Goal: Information Seeking & Learning: Learn about a topic

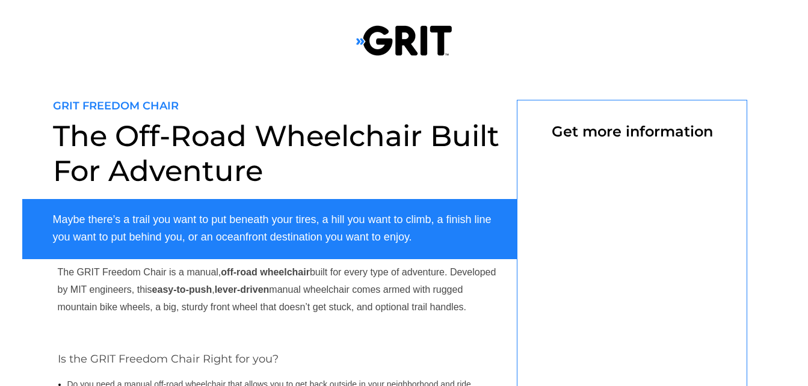
select select "US"
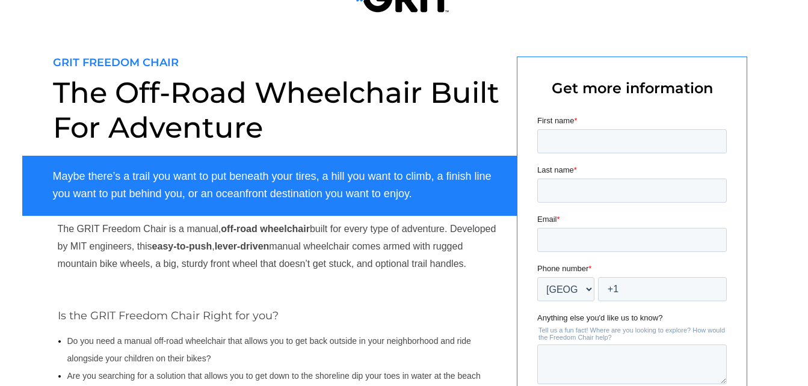
scroll to position [60, 0]
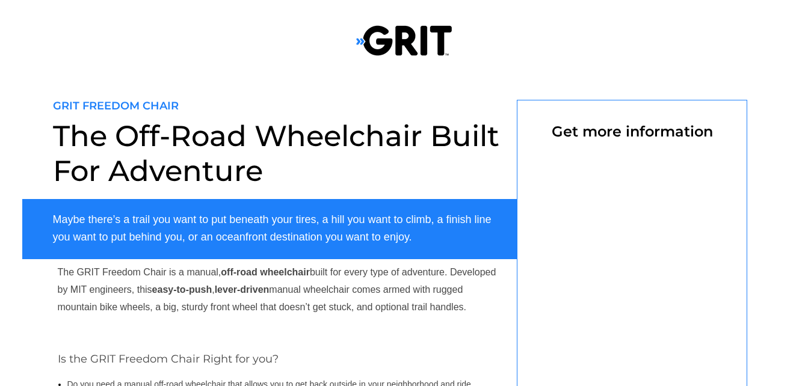
select select "US"
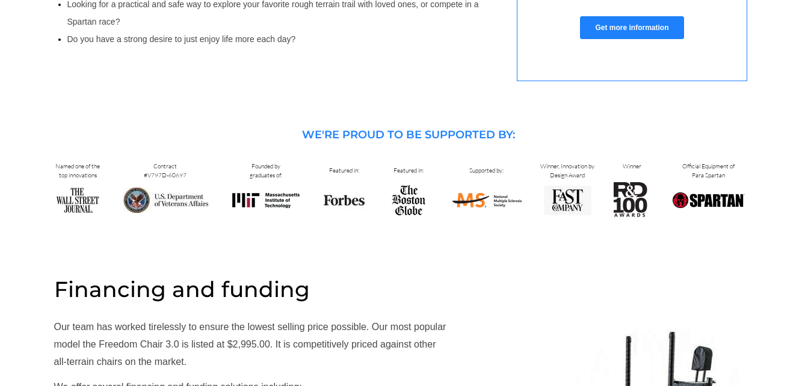
scroll to position [421, 0]
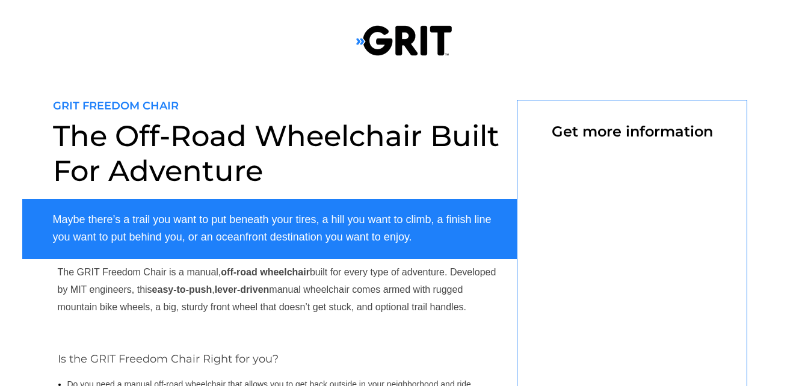
select select "US"
